Goal: Task Accomplishment & Management: Use online tool/utility

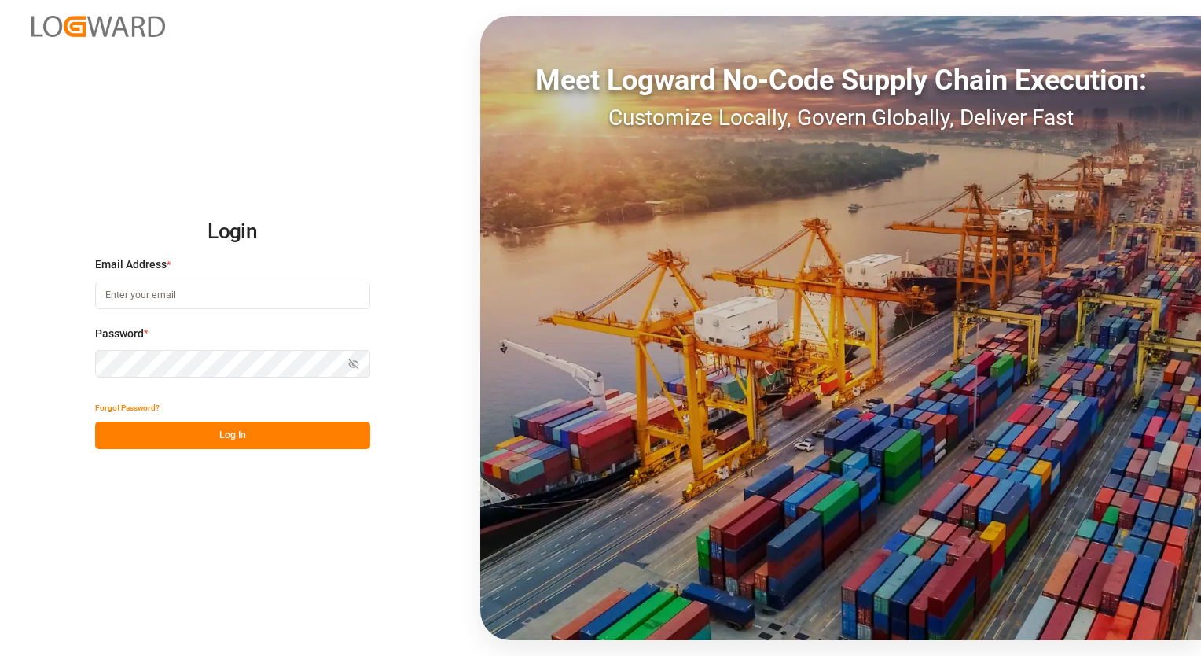
type input "[EMAIL_ADDRESS][PERSON_NAME][DOMAIN_NAME]"
click at [218, 436] on button "Log In" at bounding box center [232, 435] width 275 height 28
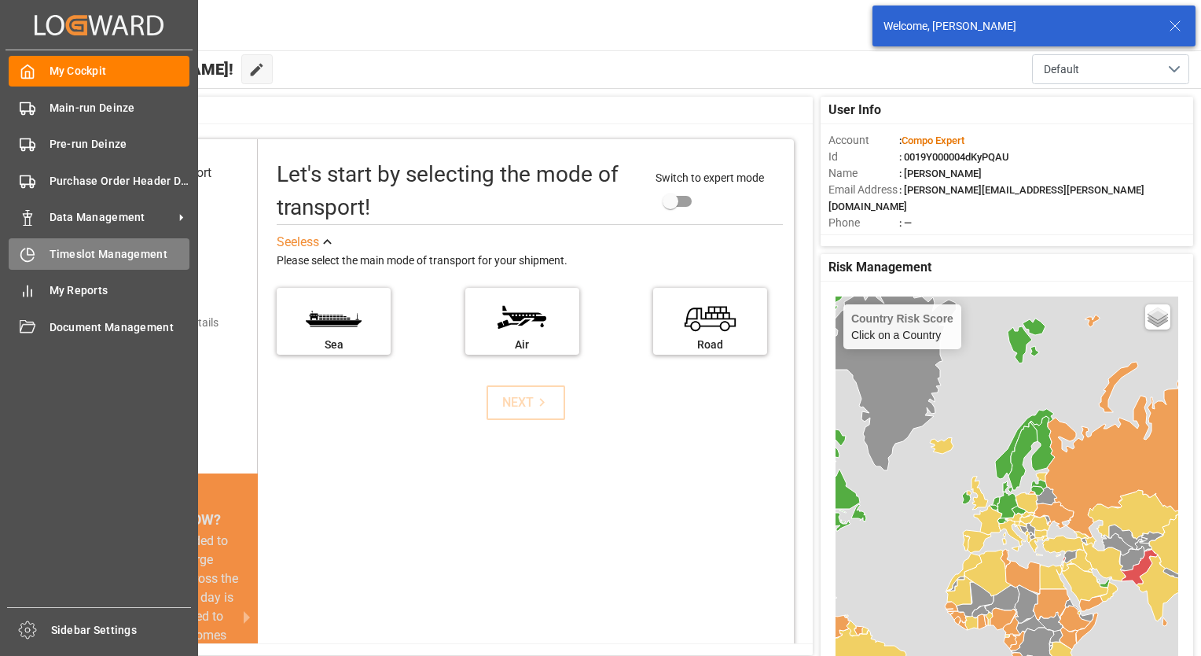
click at [69, 256] on span "Timeslot Management" at bounding box center [120, 254] width 141 height 17
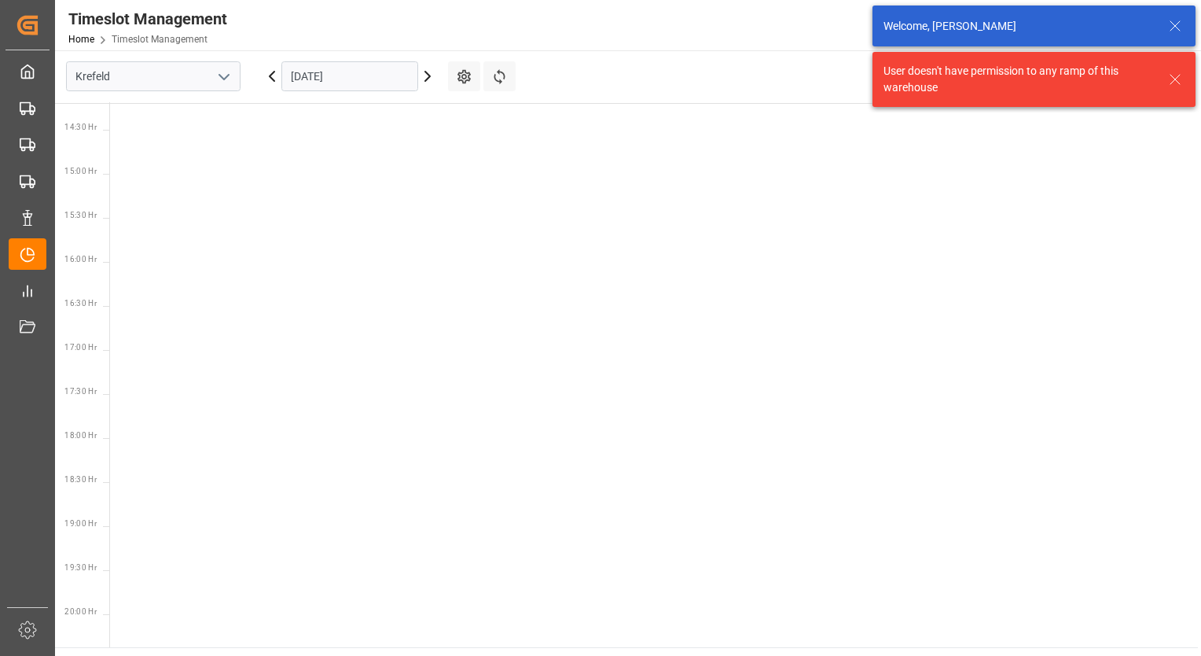
scroll to position [1255, 0]
click at [233, 72] on icon "open menu" at bounding box center [224, 77] width 19 height 19
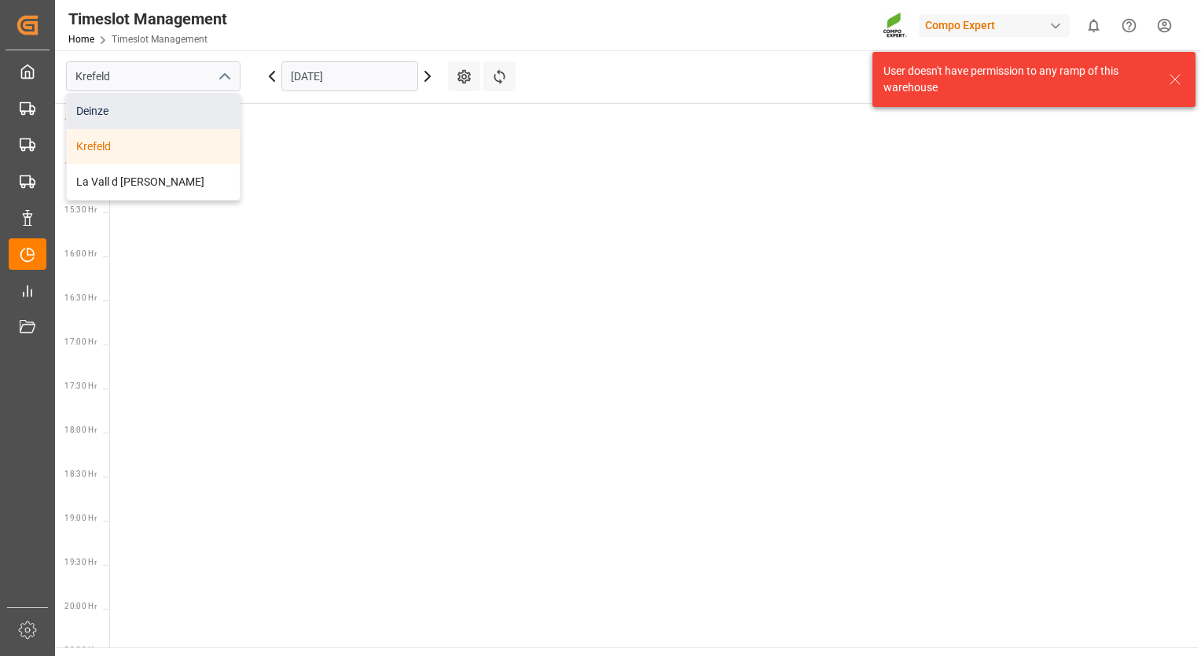
click at [184, 105] on div "Deinze" at bounding box center [153, 111] width 173 height 35
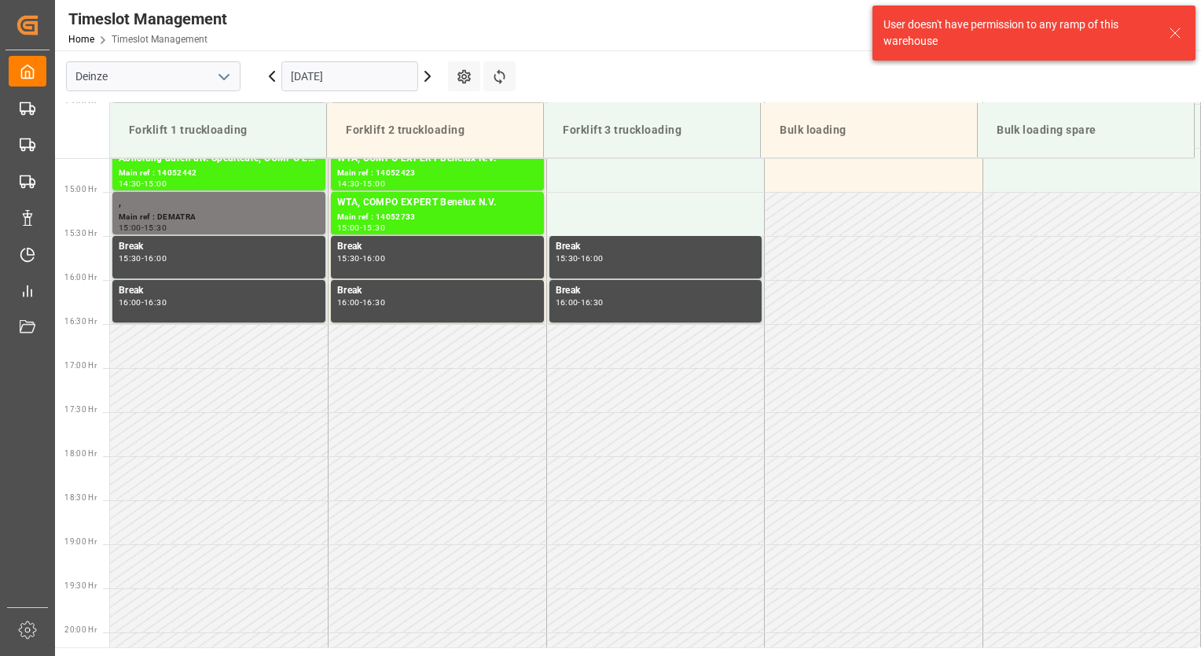
scroll to position [1310, 0]
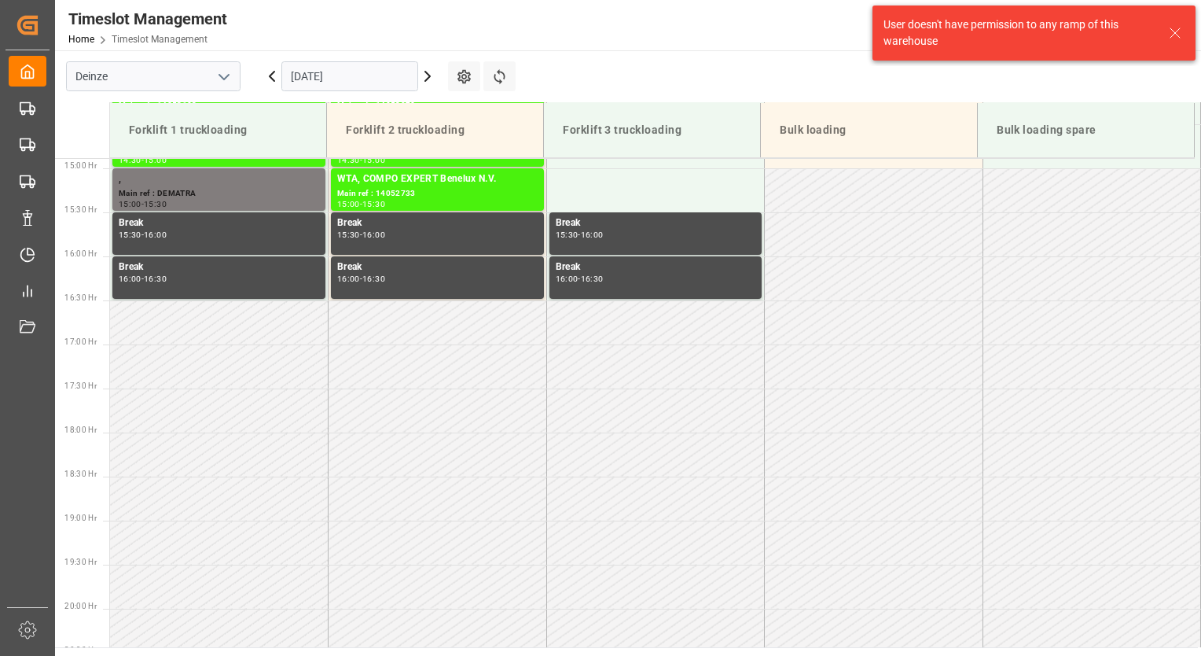
click at [427, 83] on icon at bounding box center [427, 76] width 19 height 19
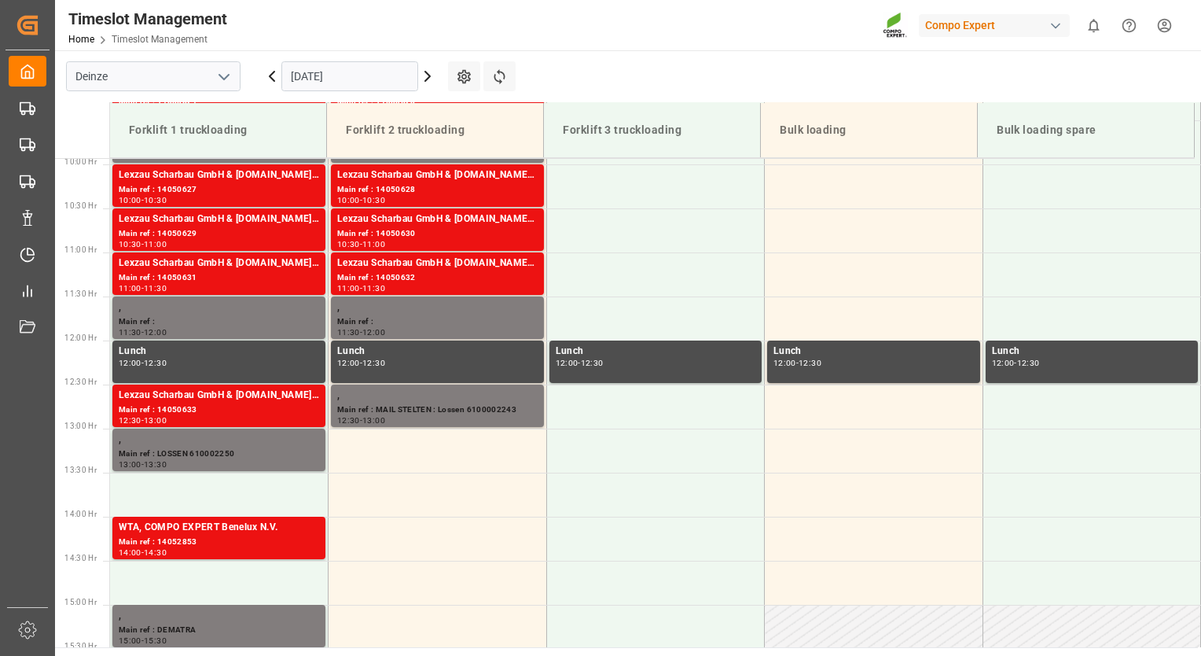
scroll to position [839, 0]
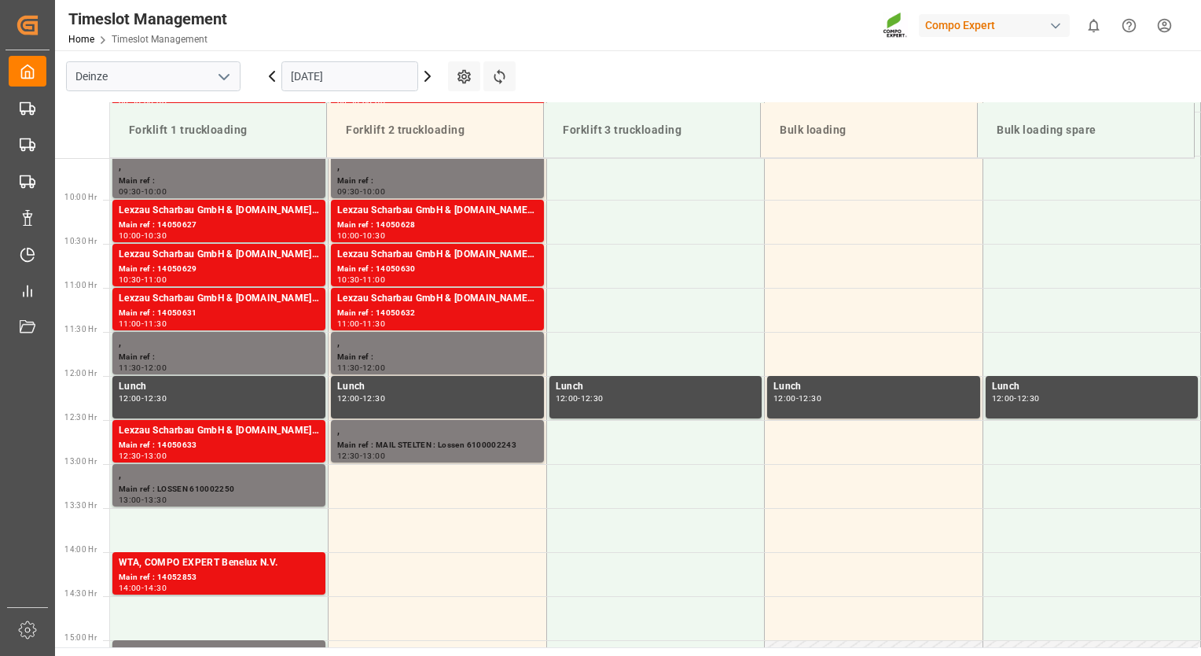
click at [430, 71] on icon at bounding box center [427, 76] width 19 height 19
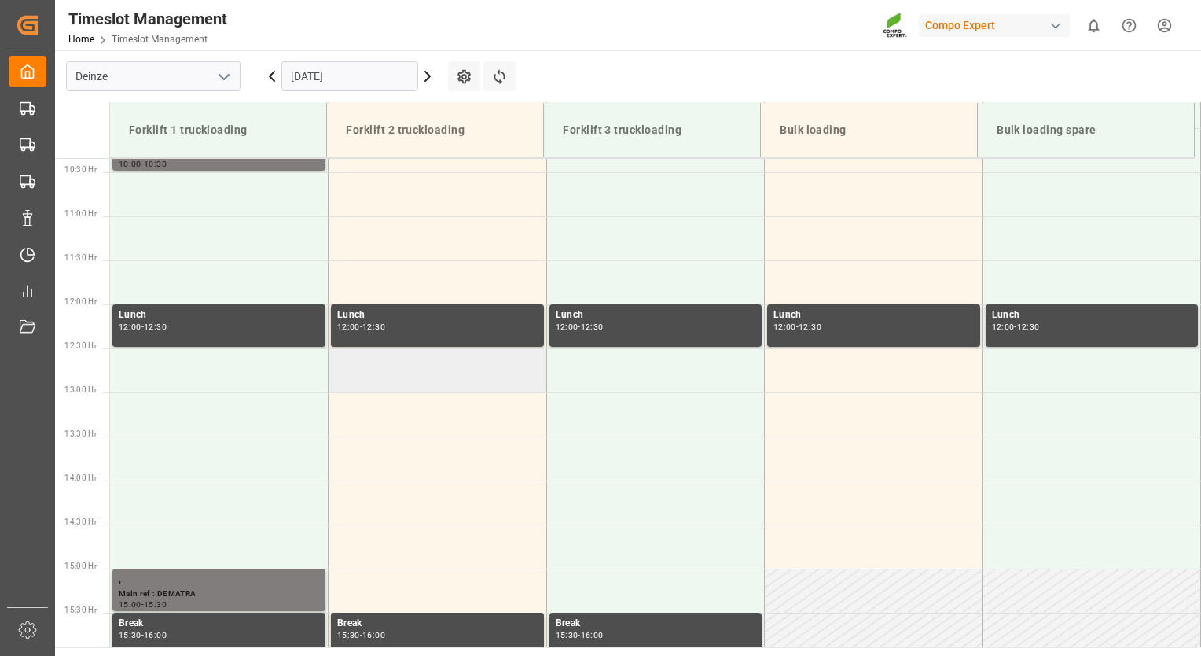
scroll to position [760, 0]
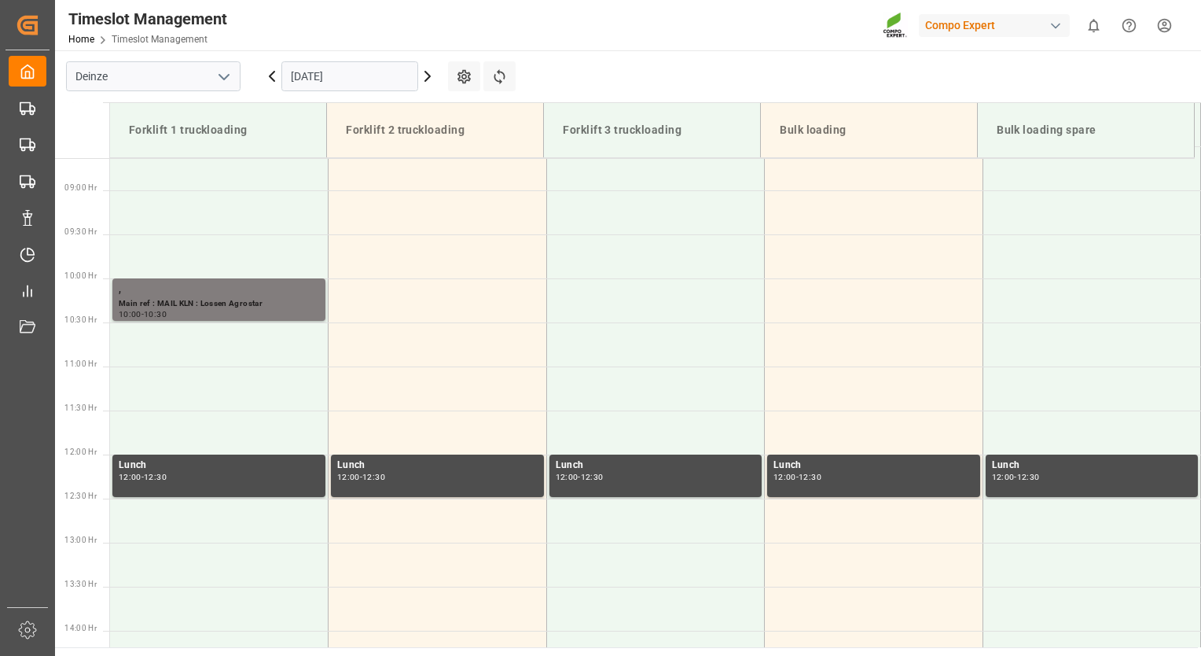
click at [434, 75] on icon at bounding box center [427, 76] width 19 height 19
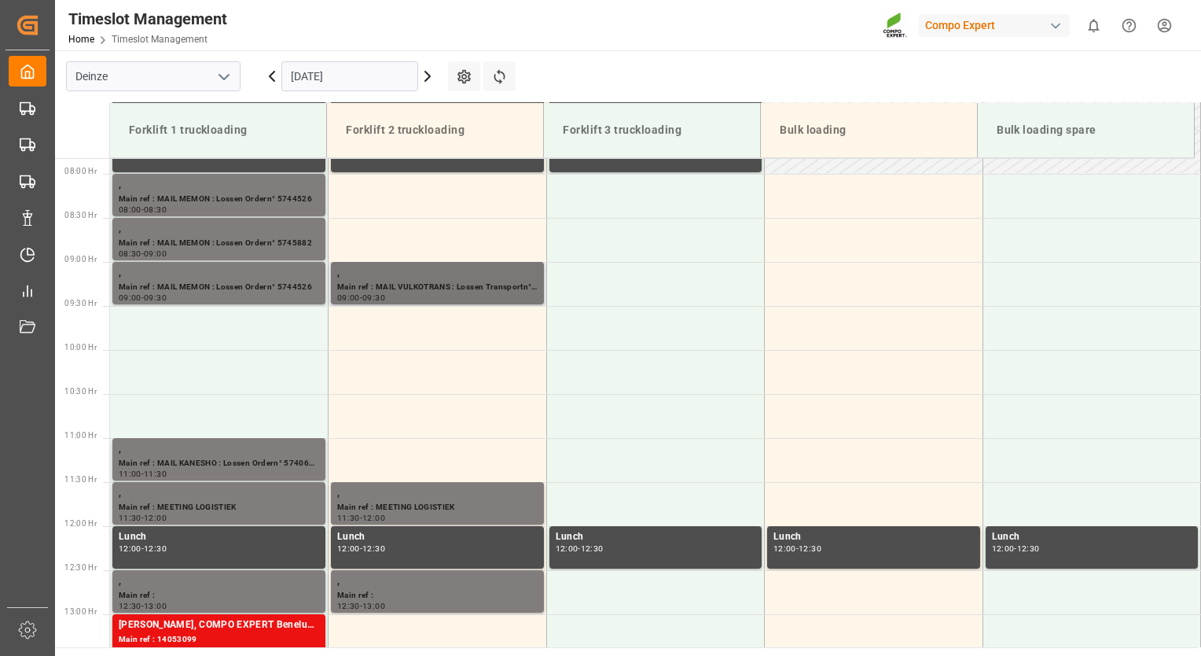
scroll to position [523, 0]
